Goal: Task Accomplishment & Management: Use online tool/utility

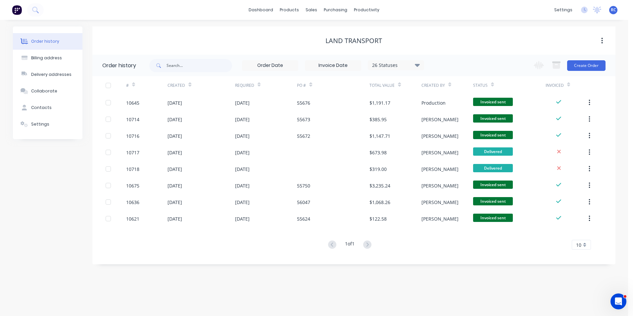
click at [476, 43] on div "Land Transport" at bounding box center [353, 41] width 523 height 8
click at [604, 38] on button "button" at bounding box center [603, 41] width 16 height 12
drag, startPoint x: 447, startPoint y: 37, endPoint x: 364, endPoint y: 37, distance: 83.1
click at [446, 37] on div "Land Transport" at bounding box center [353, 41] width 523 height 8
click at [178, 63] on input "text" at bounding box center [200, 65] width 66 height 13
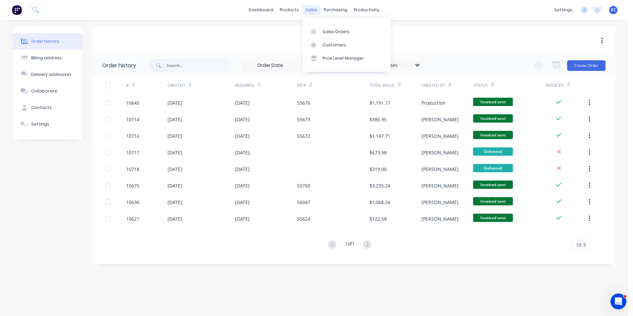
click at [315, 13] on div "sales" at bounding box center [311, 10] width 18 height 10
drag, startPoint x: 315, startPoint y: 13, endPoint x: 307, endPoint y: 10, distance: 8.2
click at [307, 10] on div "sales" at bounding box center [311, 10] width 18 height 10
click at [316, 35] on link "Sales Orders" at bounding box center [347, 31] width 88 height 13
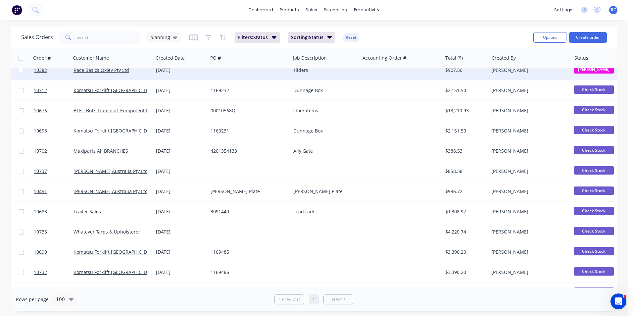
scroll to position [99, 0]
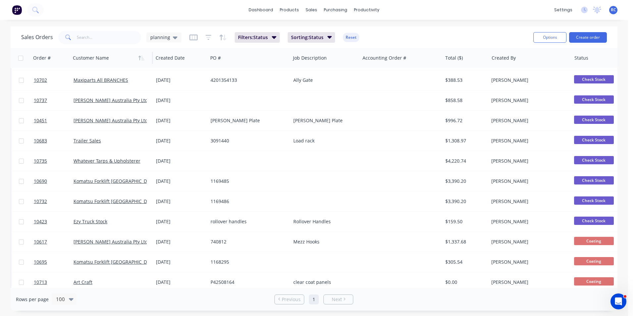
click at [116, 57] on div at bounding box center [110, 57] width 74 height 13
click at [142, 60] on icon "button" at bounding box center [142, 58] width 3 height 5
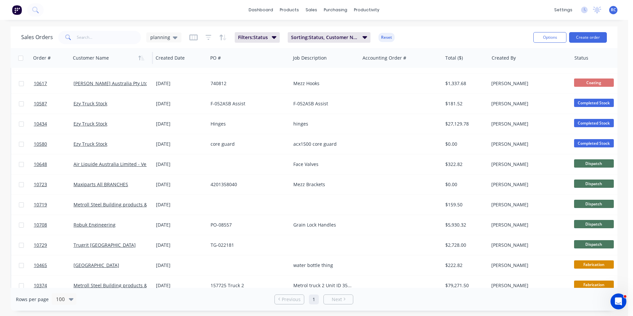
scroll to position [331, 0]
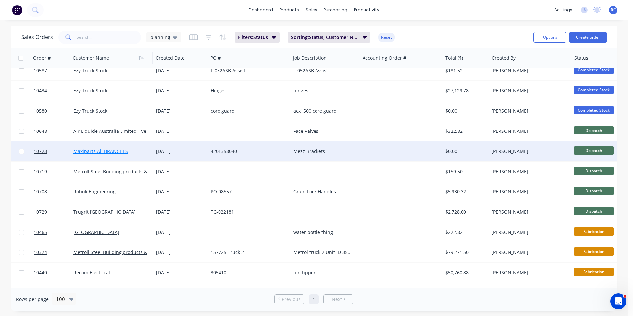
click at [109, 152] on link "Maxiparts All BRANCHES" at bounding box center [101, 151] width 55 height 6
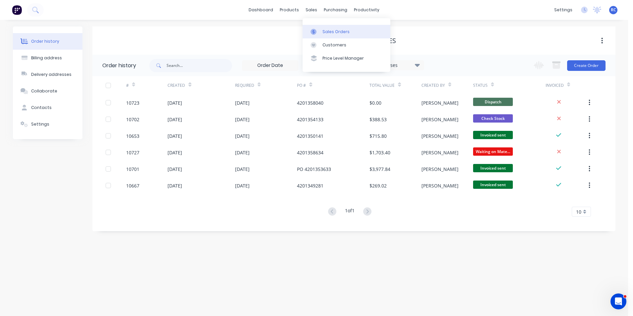
click at [323, 32] on div "Sales Orders" at bounding box center [336, 32] width 27 height 6
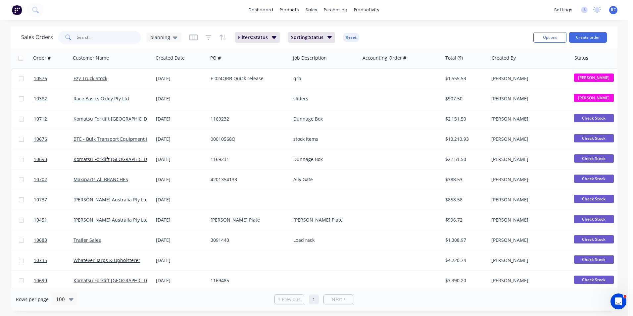
click at [104, 43] on input "text" at bounding box center [109, 37] width 65 height 13
click at [332, 11] on div "purchasing" at bounding box center [336, 10] width 30 height 10
click at [341, 36] on link "Purchase Orders" at bounding box center [364, 31] width 88 height 13
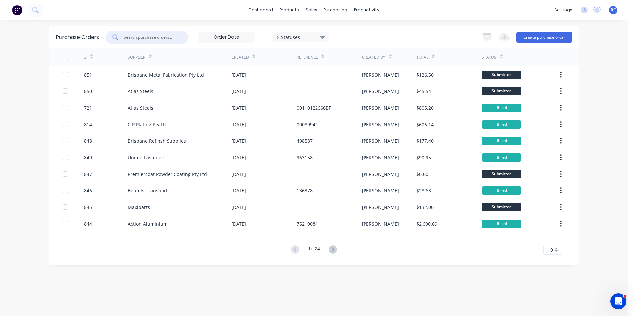
click at [155, 38] on input "text" at bounding box center [150, 37] width 55 height 7
type input "845"
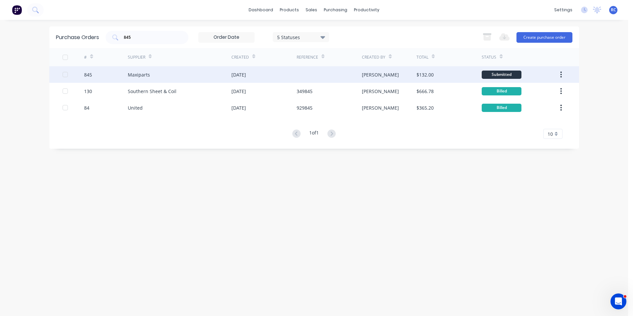
click at [143, 78] on div "Maxiparts" at bounding box center [139, 74] width 22 height 7
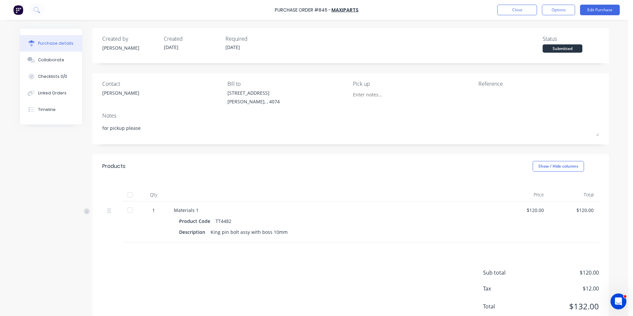
scroll to position [21, 0]
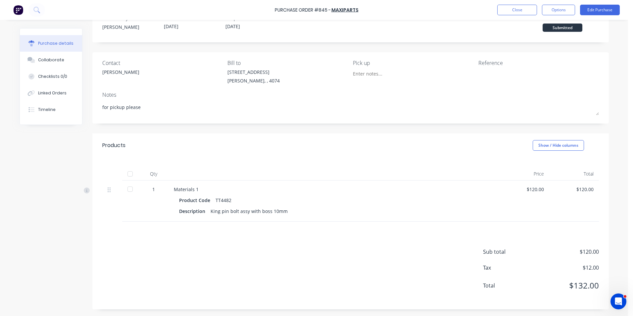
click at [246, 83] on div "[PERSON_NAME], , 4074" at bounding box center [254, 80] width 52 height 7
click at [243, 76] on div "[STREET_ADDRESS][PERSON_NAME]" at bounding box center [254, 77] width 52 height 16
click at [593, 9] on button "Edit Purchase" at bounding box center [600, 10] width 40 height 11
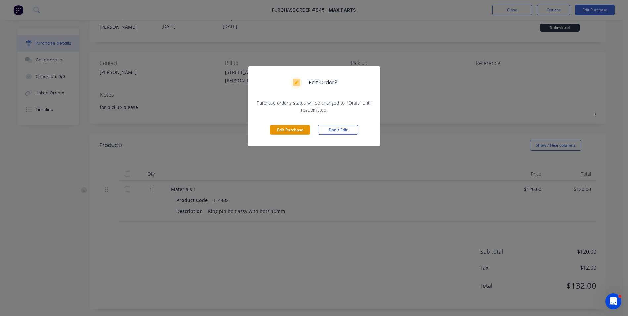
click at [293, 129] on button "Edit Purchase" at bounding box center [290, 130] width 40 height 10
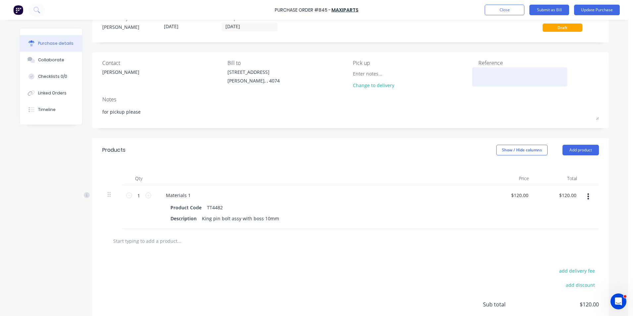
type textarea "x"
click at [479, 69] on div at bounding box center [520, 77] width 83 height 17
click at [481, 75] on textarea at bounding box center [520, 76] width 83 height 15
type textarea "64313"
type textarea "x"
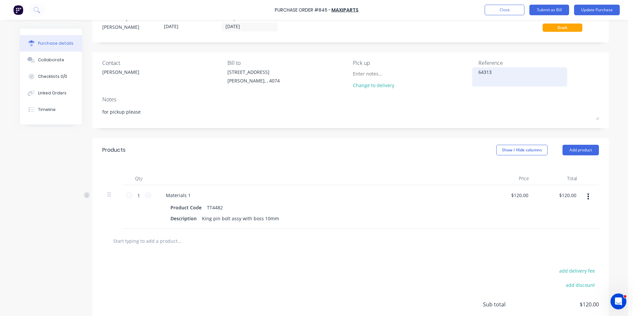
type textarea "643134"
type textarea "x"
type textarea "6431344"
type textarea "x"
type textarea "6431344"
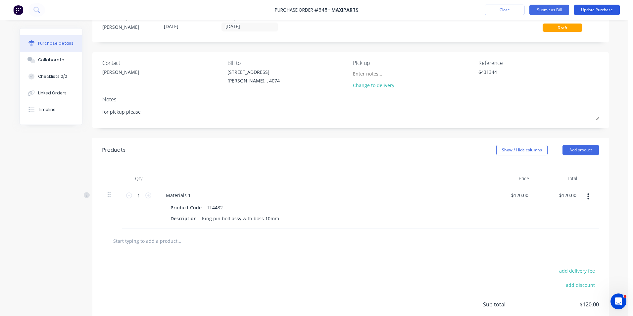
click at [592, 9] on button "Update Purchase" at bounding box center [597, 10] width 46 height 11
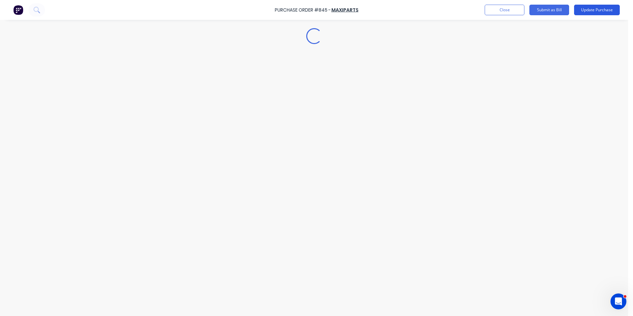
scroll to position [0, 0]
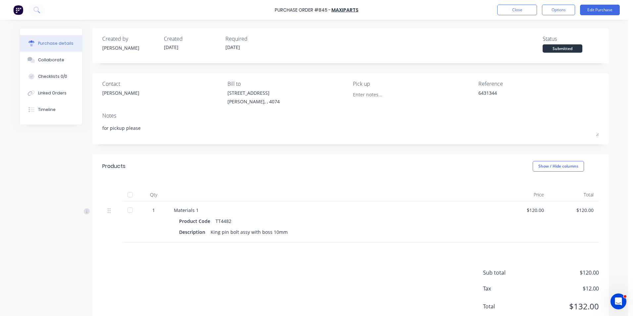
click at [128, 210] on div at bounding box center [130, 209] width 13 height 13
click at [560, 4] on div "Purchase Order #845 - Maxiparts Close Options Edit Purchase" at bounding box center [316, 10] width 633 height 20
click at [559, 10] on button "Options" at bounding box center [558, 10] width 33 height 11
click at [549, 41] on div "Convert to Bill" at bounding box center [543, 40] width 51 height 10
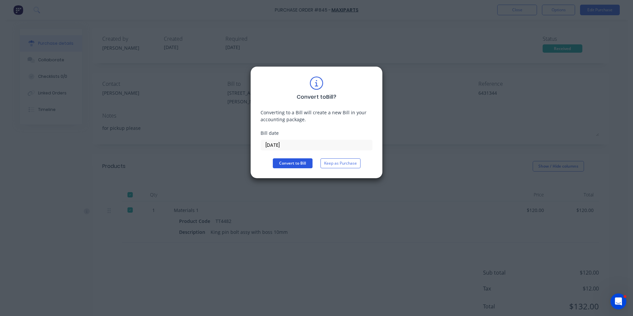
click at [289, 163] on button "Convert to Bill" at bounding box center [293, 163] width 40 height 10
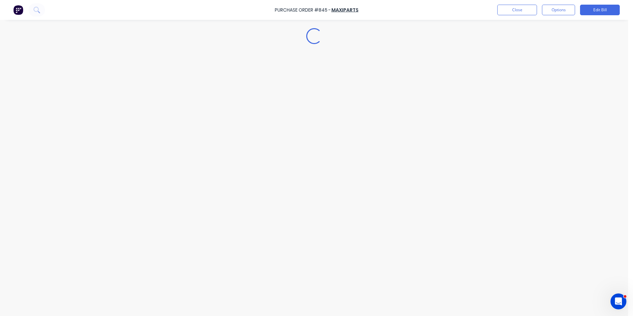
type textarea "x"
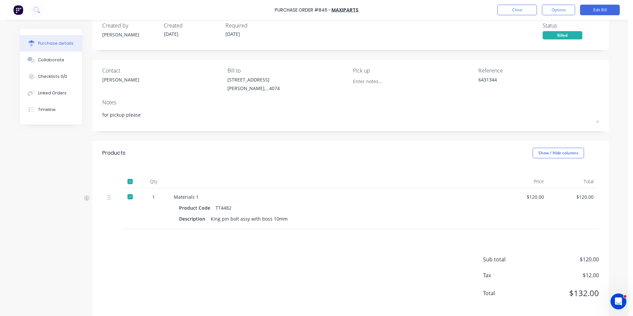
scroll to position [21, 0]
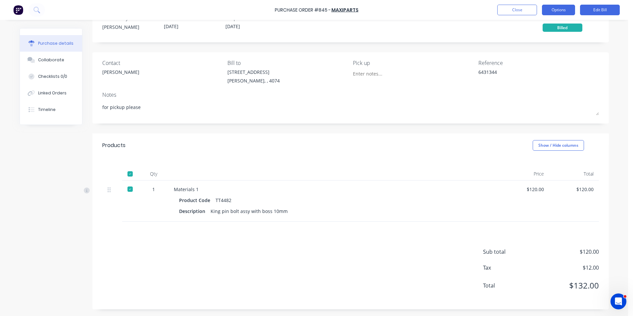
click at [559, 8] on button "Options" at bounding box center [558, 10] width 33 height 11
click at [522, 11] on button "Close" at bounding box center [518, 10] width 40 height 11
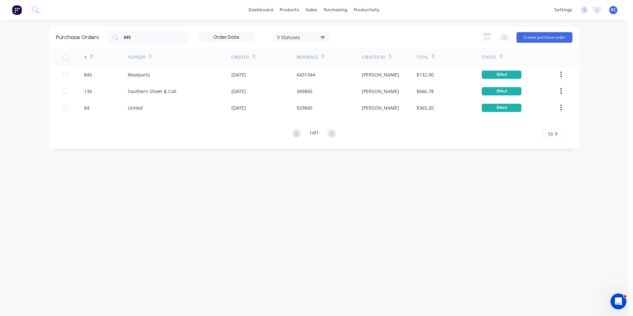
click at [185, 177] on div "Purchase Orders 845 5 Statuses 5 Statuses Export to Excel (XLSX) Create purchas…" at bounding box center [314, 167] width 530 height 283
